Goal: Find specific page/section: Find specific page/section

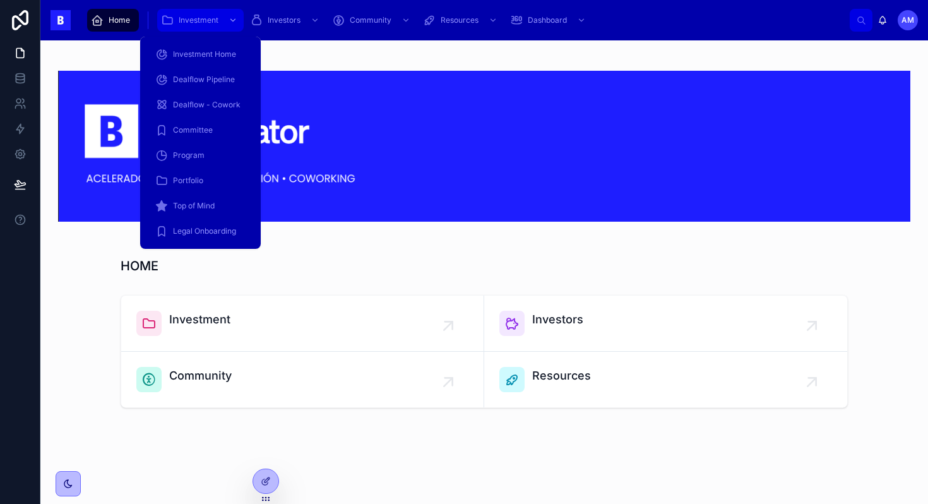
click at [217, 17] on span "Investment" at bounding box center [199, 20] width 40 height 10
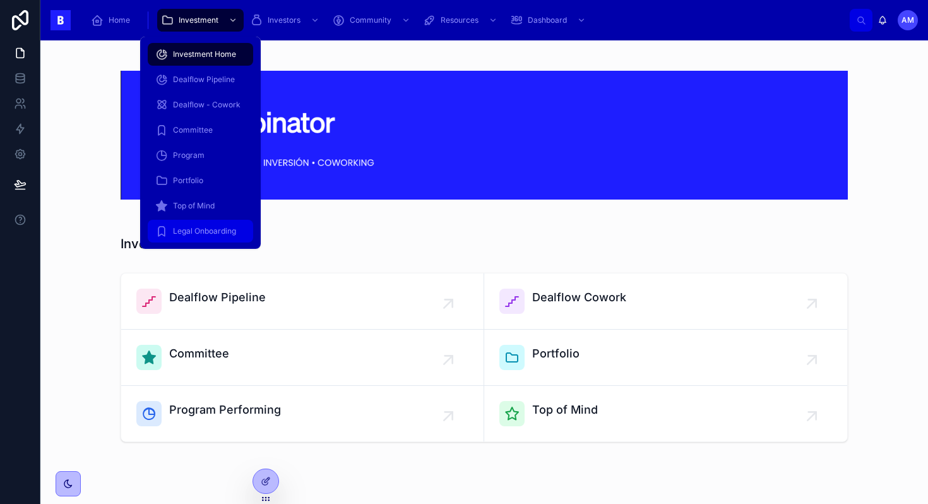
click at [196, 237] on div "Legal Onboarding" at bounding box center [200, 231] width 90 height 20
